Goal: Task Accomplishment & Management: Manage account settings

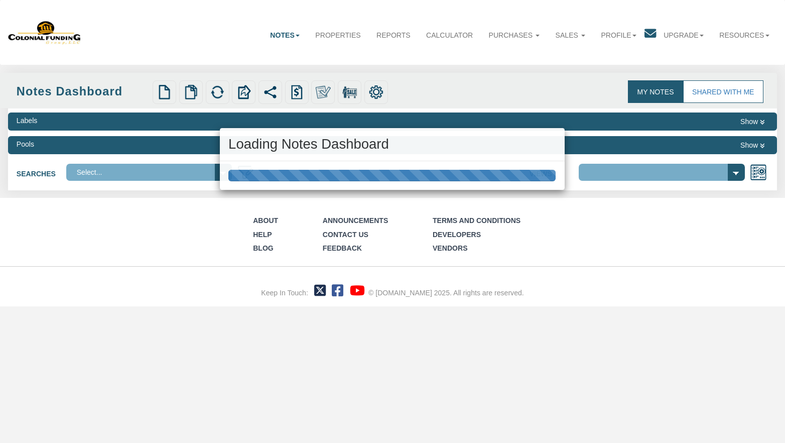
select select "316"
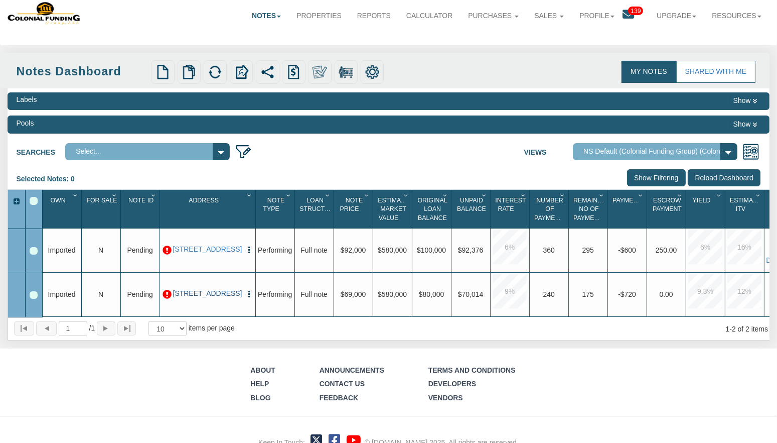
scroll to position [19, 0]
click at [723, 149] on select "Default View NS Default (Colonial Funding Group) (Colonial Funding Group)" at bounding box center [655, 151] width 165 height 17
click at [268, 19] on link "Notes" at bounding box center [266, 16] width 45 height 26
click at [243, 52] on link "Transactions" at bounding box center [244, 52] width 90 height 14
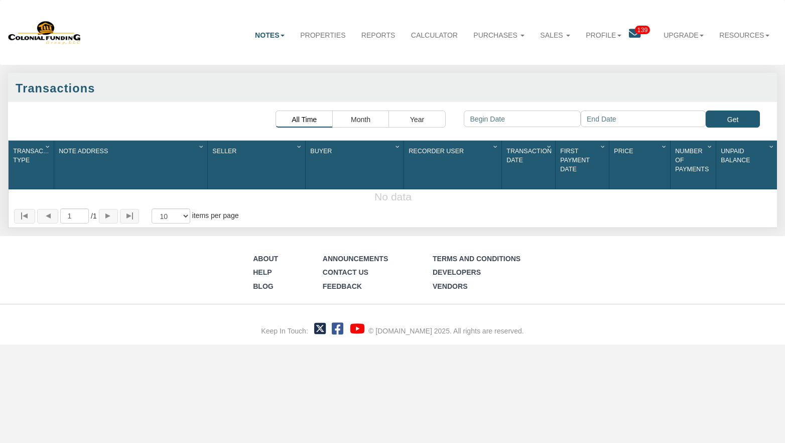
click at [265, 39] on link "Notes" at bounding box center [269, 35] width 45 height 26
click at [312, 38] on link "Properties" at bounding box center [323, 35] width 61 height 26
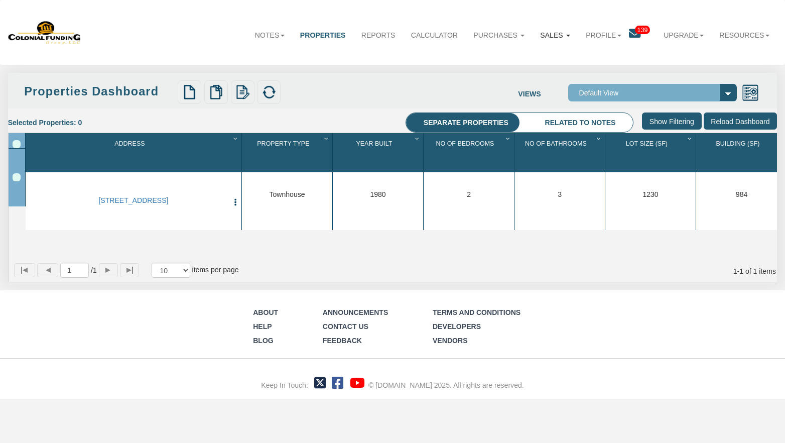
select select "138"
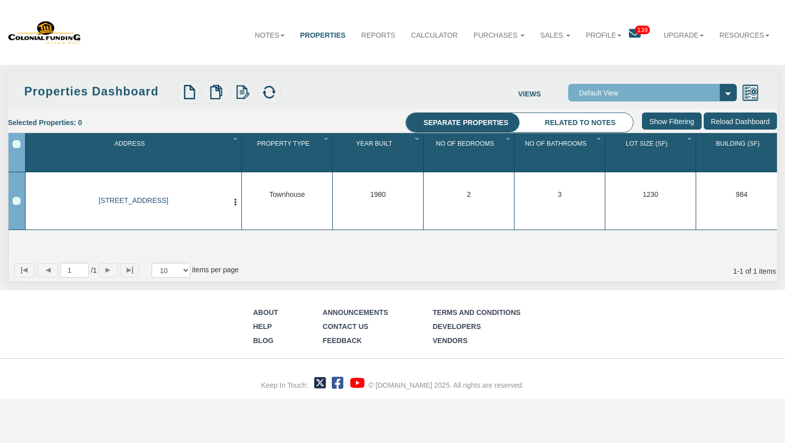
click at [181, 204] on link "[STREET_ADDRESS]" at bounding box center [133, 200] width 189 height 9
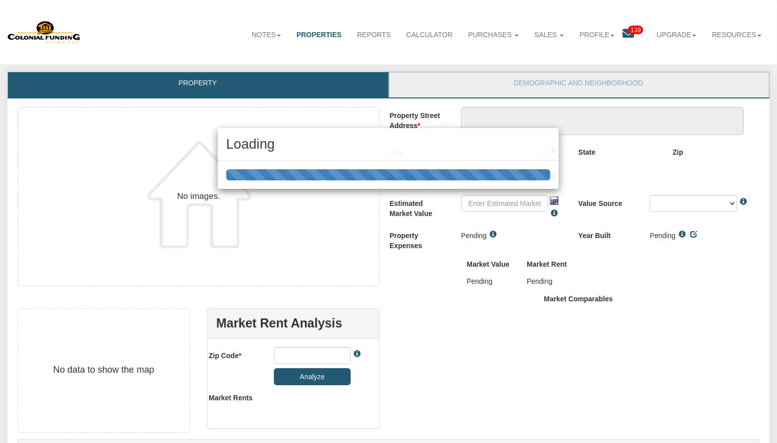
type textarea "[STREET_ADDRESS]"
type input "$580,000.00"
type input "21202"
select select "string:[GEOGRAPHIC_DATA]"
select select "string:TH"
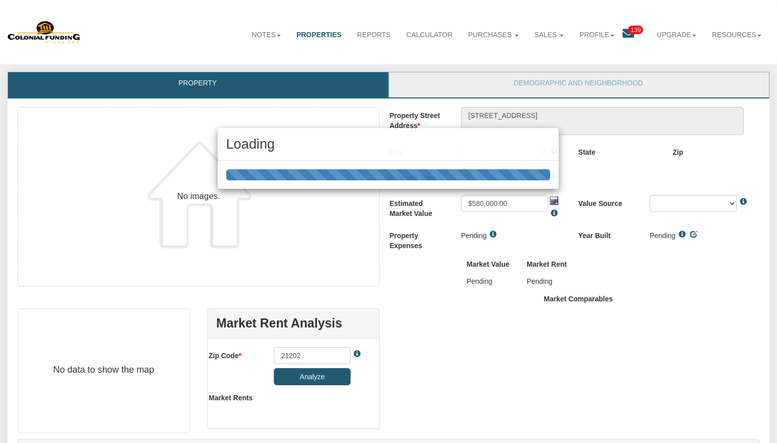
select select "string:By seller"
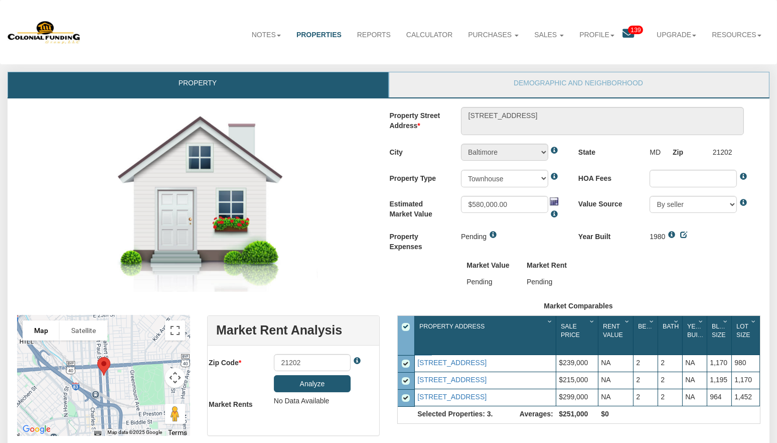
click at [629, 35] on link "139" at bounding box center [636, 35] width 27 height 26
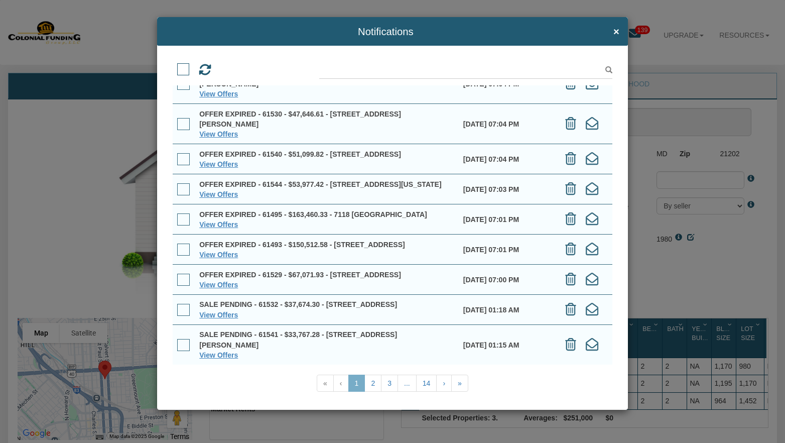
scroll to position [100, 0]
click at [216, 281] on link "View Offers" at bounding box center [218, 285] width 39 height 8
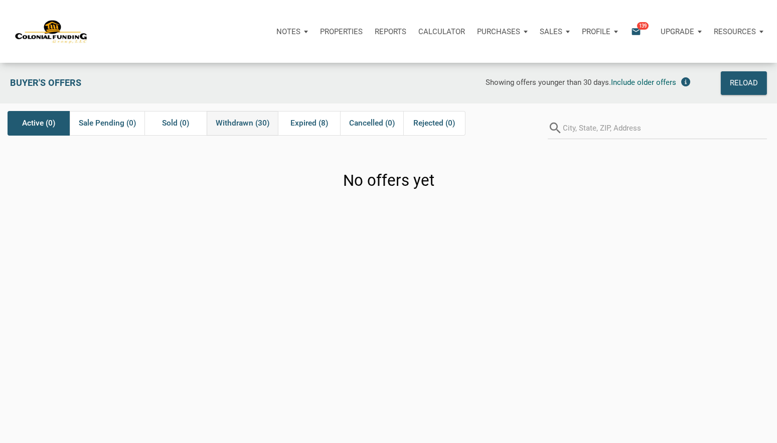
click at [242, 121] on span "Withdrawn (30)" at bounding box center [243, 123] width 54 height 12
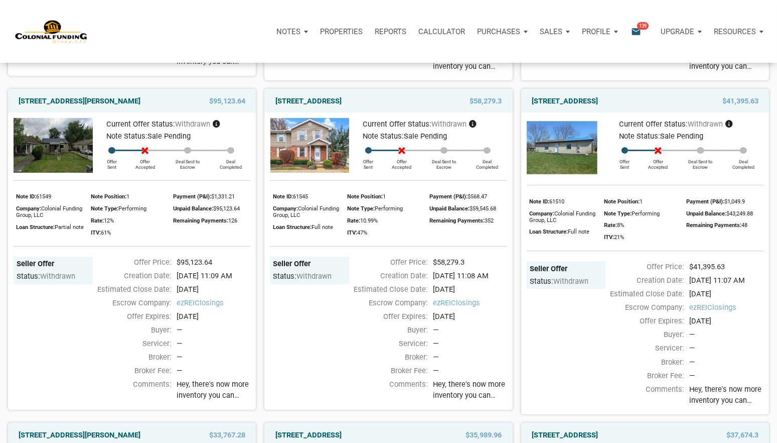
scroll to position [396, 0]
